Goal: Information Seeking & Learning: Learn about a topic

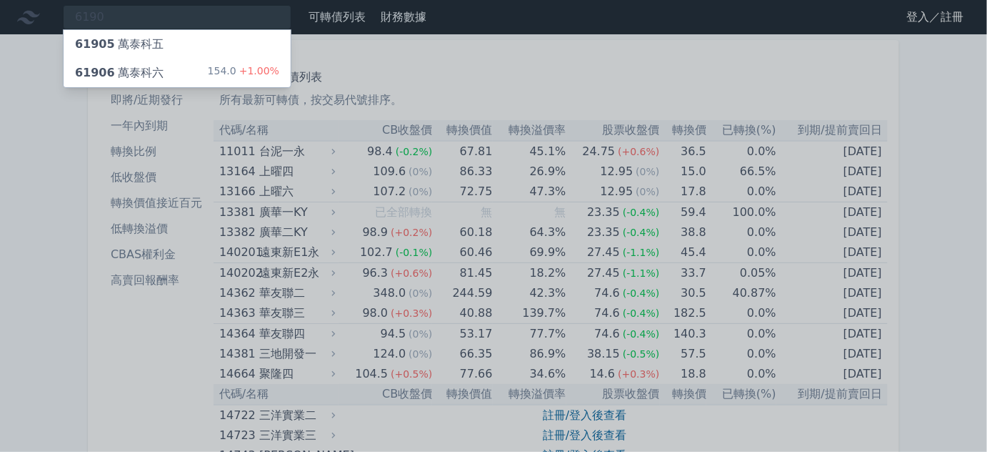
type input "6190"
click at [194, 70] on div "61906 萬泰科六 154.0 +1.00%" at bounding box center [177, 73] width 227 height 29
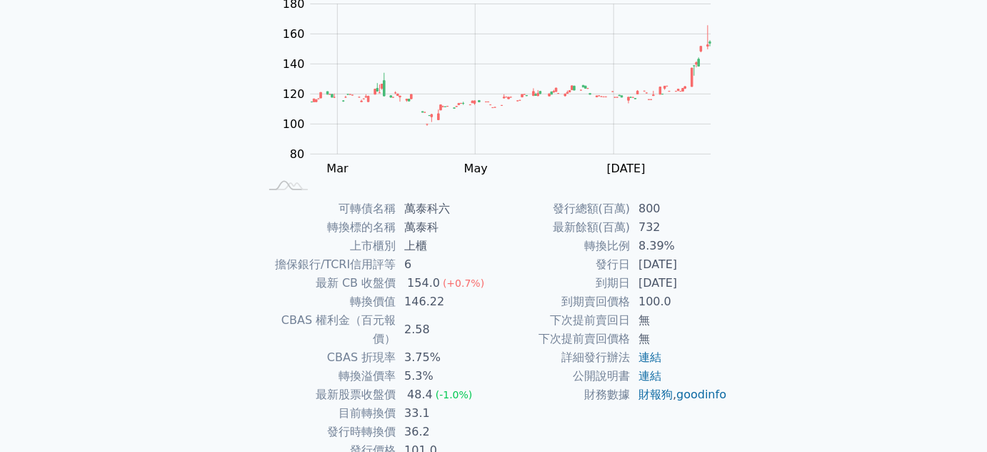
scroll to position [209, 0]
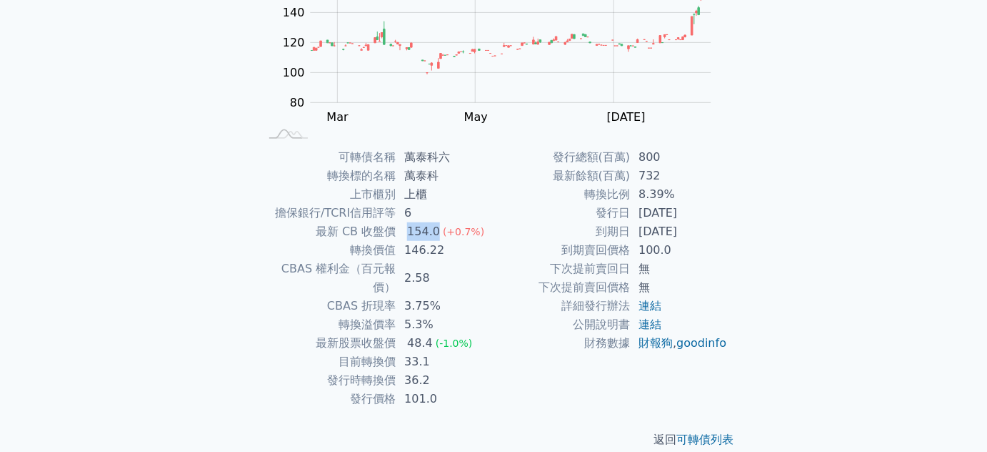
drag, startPoint x: 416, startPoint y: 236, endPoint x: 446, endPoint y: 236, distance: 30.0
click at [443, 236] on tr "最新 CB 收盤價 154.0 (+0.7%)" at bounding box center [376, 231] width 234 height 19
click at [414, 249] on td "146.22" at bounding box center [445, 250] width 98 height 19
drag, startPoint x: 432, startPoint y: 231, endPoint x: 430, endPoint y: 247, distance: 15.1
click at [433, 233] on td "154.0 (+0.7%)" at bounding box center [445, 231] width 98 height 19
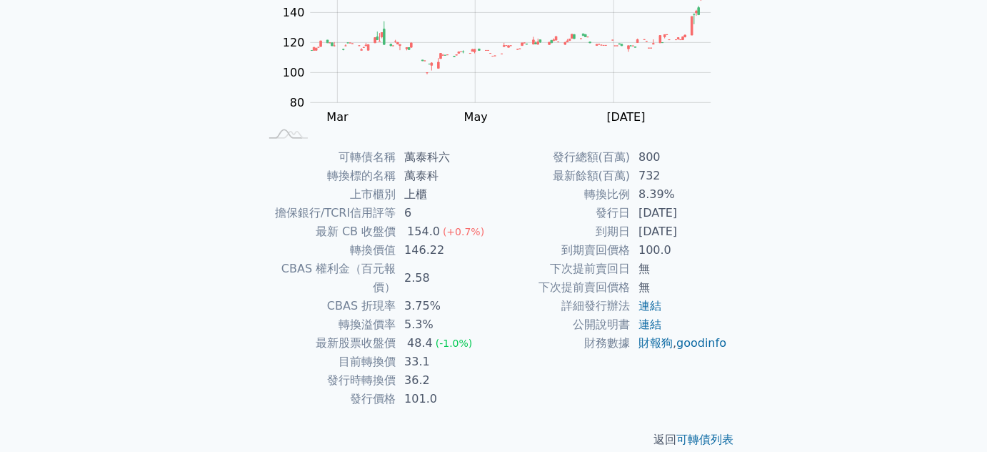
drag, startPoint x: 399, startPoint y: 249, endPoint x: 424, endPoint y: 251, distance: 25.1
click at [409, 250] on td "146.22" at bounding box center [445, 250] width 98 height 19
click at [444, 250] on td "146.22" at bounding box center [445, 250] width 98 height 19
drag, startPoint x: 442, startPoint y: 248, endPoint x: 412, endPoint y: 247, distance: 30.0
click at [412, 247] on td "146.22" at bounding box center [445, 250] width 98 height 19
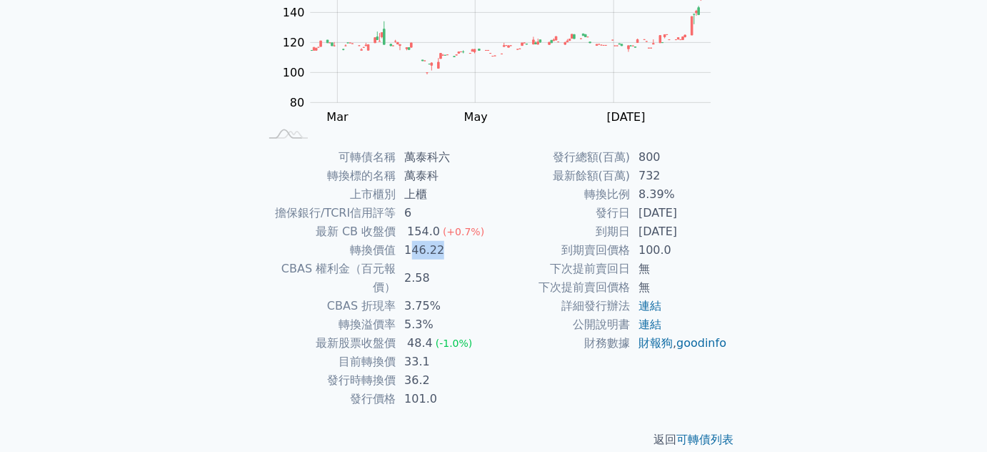
click at [419, 253] on td "146.22" at bounding box center [445, 250] width 98 height 19
drag, startPoint x: 396, startPoint y: 249, endPoint x: 432, endPoint y: 249, distance: 36.4
click at [432, 249] on td "146.22" at bounding box center [445, 250] width 98 height 19
click at [443, 249] on td "146.22" at bounding box center [445, 250] width 98 height 19
drag, startPoint x: 441, startPoint y: 247, endPoint x: 397, endPoint y: 249, distance: 43.6
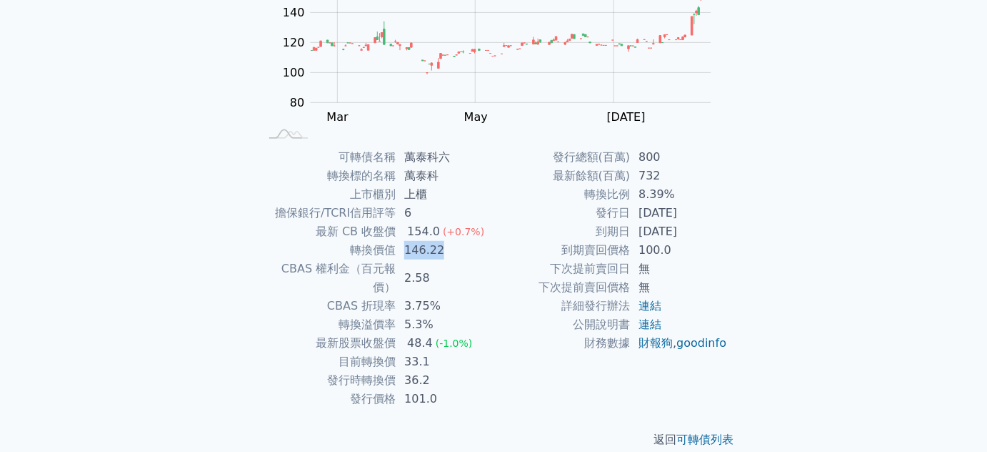
click at [397, 249] on td "146.22" at bounding box center [445, 250] width 98 height 19
click at [384, 249] on td "轉換價值" at bounding box center [327, 250] width 136 height 19
drag, startPoint x: 412, startPoint y: 250, endPoint x: 459, endPoint y: 249, distance: 46.4
click at [459, 249] on td "146.22" at bounding box center [445, 250] width 98 height 19
click at [409, 236] on div "154.0" at bounding box center [423, 231] width 39 height 19
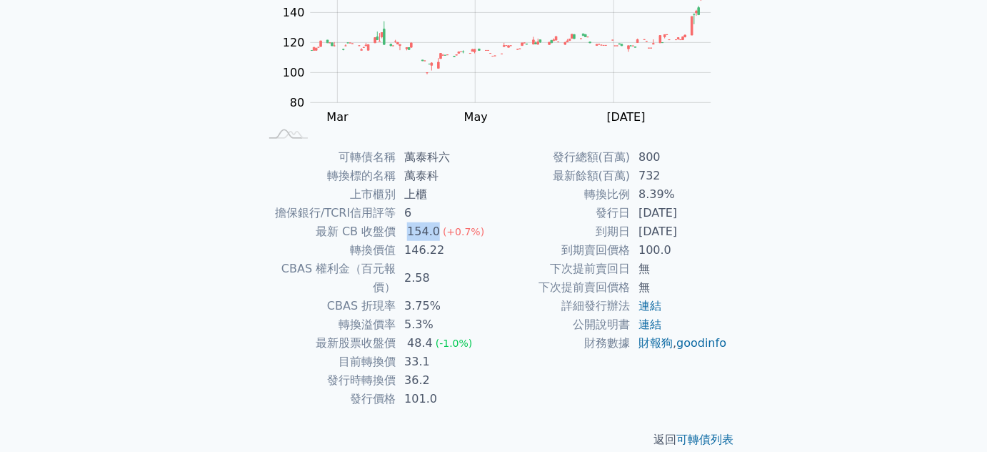
drag, startPoint x: 408, startPoint y: 236, endPoint x: 444, endPoint y: 237, distance: 35.7
click at [444, 237] on td "154.0 (+0.7%)" at bounding box center [445, 231] width 98 height 19
click at [438, 251] on td "146.22" at bounding box center [445, 250] width 98 height 19
click at [651, 202] on td "8.39%" at bounding box center [679, 194] width 98 height 19
drag, startPoint x: 670, startPoint y: 179, endPoint x: 645, endPoint y: 179, distance: 25.0
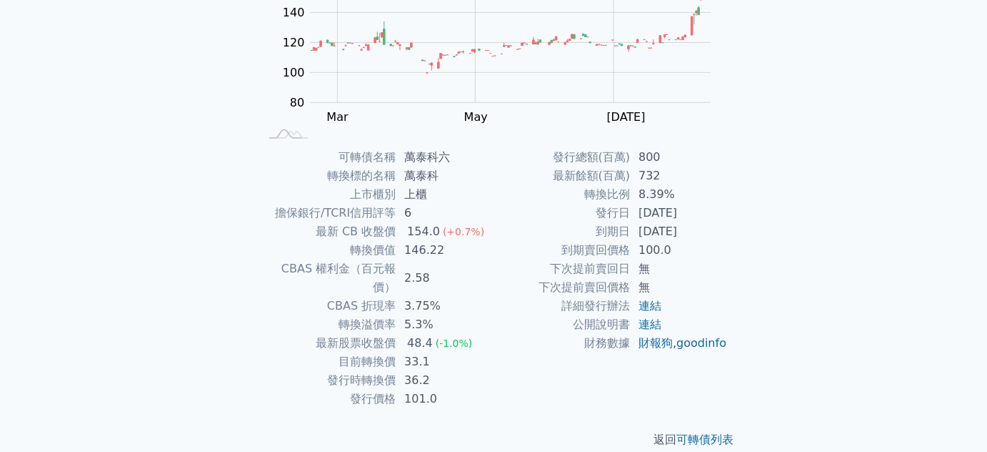
click at [667, 183] on td "732" at bounding box center [679, 175] width 98 height 19
drag, startPoint x: 645, startPoint y: 179, endPoint x: 699, endPoint y: 182, distance: 54.4
click at [700, 181] on td "732" at bounding box center [679, 175] width 98 height 19
click at [669, 207] on td "[DATE]" at bounding box center [679, 213] width 98 height 19
click at [647, 201] on td "8.39%" at bounding box center [679, 194] width 98 height 19
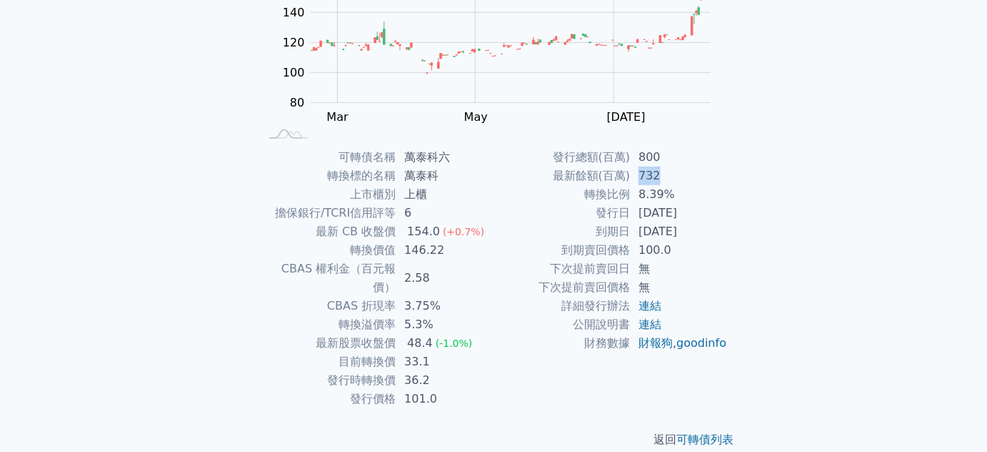
drag, startPoint x: 636, startPoint y: 180, endPoint x: 674, endPoint y: 180, distance: 38.6
click at [674, 180] on td "732" at bounding box center [679, 175] width 98 height 19
click at [667, 207] on td "[DATE]" at bounding box center [679, 213] width 98 height 19
drag, startPoint x: 692, startPoint y: 194, endPoint x: 686, endPoint y: 216, distance: 22.9
click at [697, 194] on td "8.39%" at bounding box center [679, 194] width 98 height 19
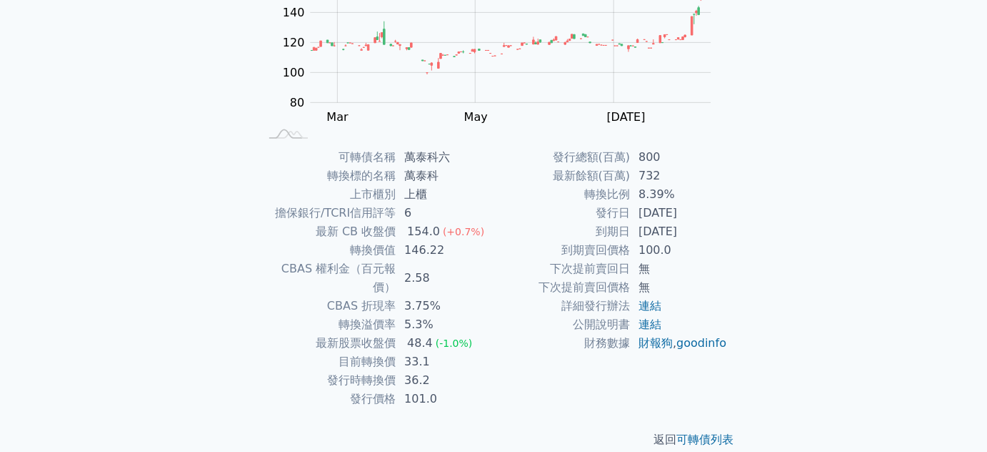
click at [677, 229] on td "[DATE]" at bounding box center [679, 231] width 98 height 19
click at [702, 230] on tr "到期日 [DATE]" at bounding box center [611, 231] width 234 height 19
click at [629, 222] on td "到期日" at bounding box center [562, 231] width 136 height 19
drag, startPoint x: 634, startPoint y: 214, endPoint x: 643, endPoint y: 211, distance: 10.0
click at [636, 214] on td "[DATE]" at bounding box center [679, 213] width 98 height 19
